Goal: Browse casually: Explore the website without a specific task or goal

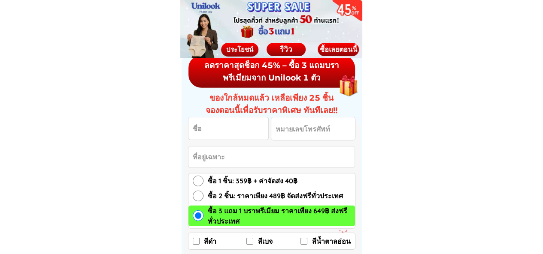
scroll to position [1116, 0]
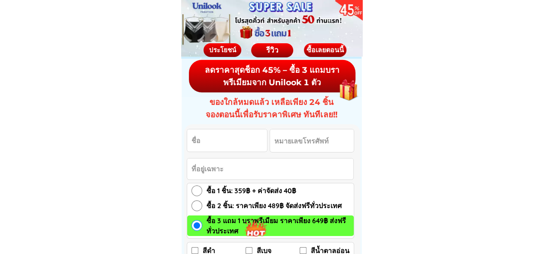
scroll to position [1244, 0]
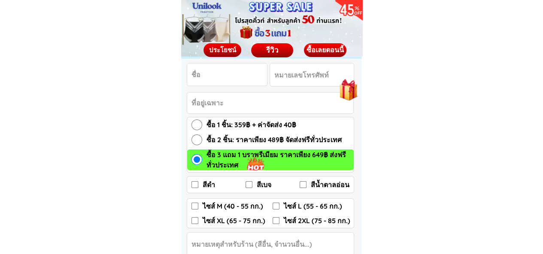
scroll to position [1416, 0]
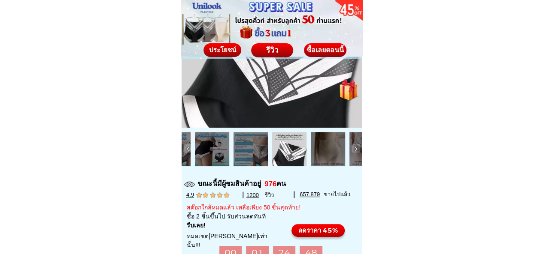
scroll to position [86, 0]
